Goal: Transaction & Acquisition: Download file/media

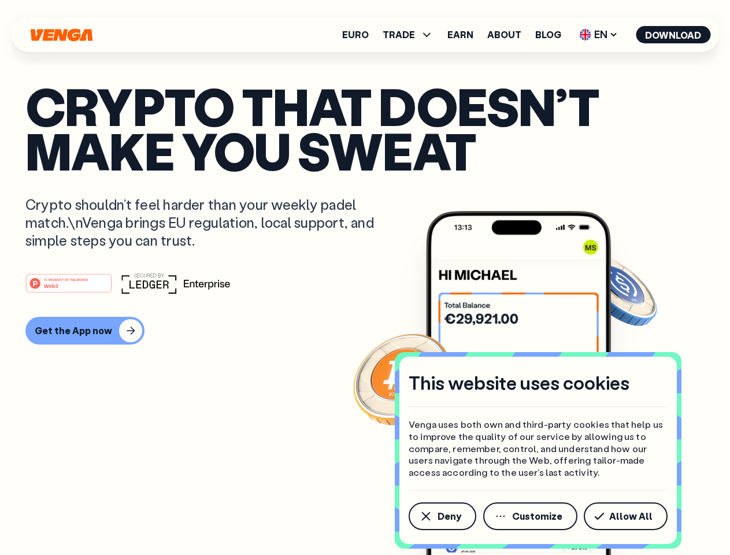
click at [365, 277] on div "#1 PRODUCT OF THE MONTH Web3" at bounding box center [364, 283] width 679 height 21
click at [441, 516] on span "Deny" at bounding box center [449, 515] width 24 height 9
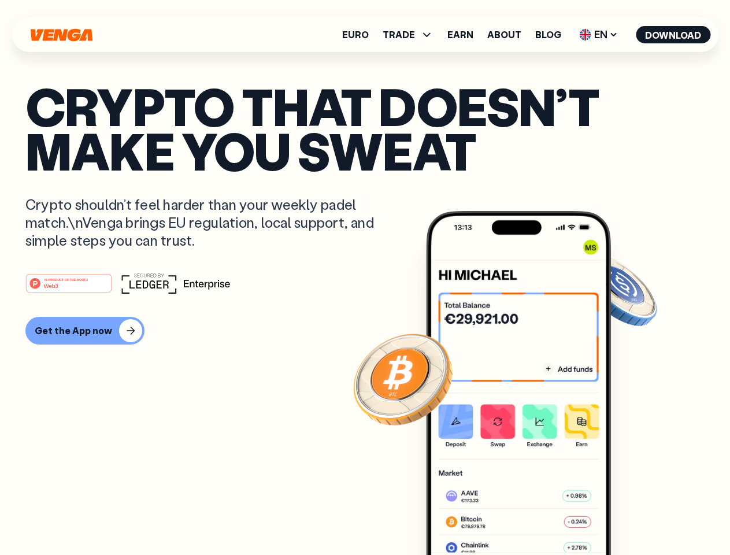
click at [531, 516] on img at bounding box center [518, 404] width 185 height 387
click at [628, 516] on article "Crypto that doesn’t make you sweat Crypto shouldn’t feel harder than your weekl…" at bounding box center [364, 300] width 679 height 433
click at [411, 35] on span "TRADE" at bounding box center [399, 34] width 32 height 9
click at [599, 35] on span "EN" at bounding box center [598, 34] width 47 height 18
click at [673, 35] on button "Download" at bounding box center [673, 34] width 75 height 17
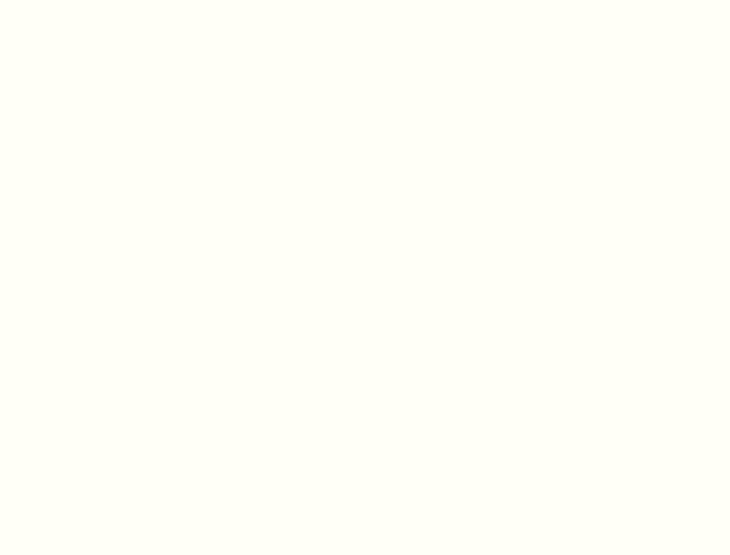
click at [365, 0] on html "This website uses cookies Venga uses both own and third-party cookies that help…" at bounding box center [365, 0] width 730 height 0
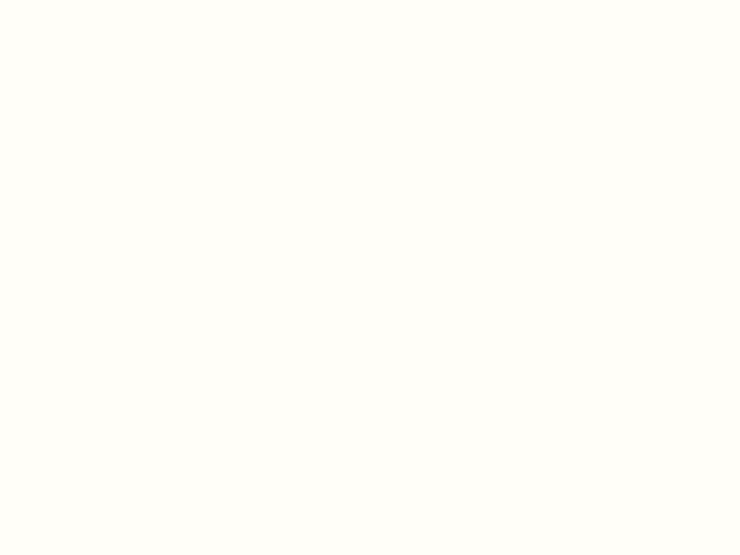
click at [83, 0] on html "This website uses cookies Venga uses both own and third-party cookies that help…" at bounding box center [370, 0] width 740 height 0
click at [71, 0] on html "This website uses cookies Venga uses both own and third-party cookies that help…" at bounding box center [370, 0] width 740 height 0
